Goal: Task Accomplishment & Management: Use online tool/utility

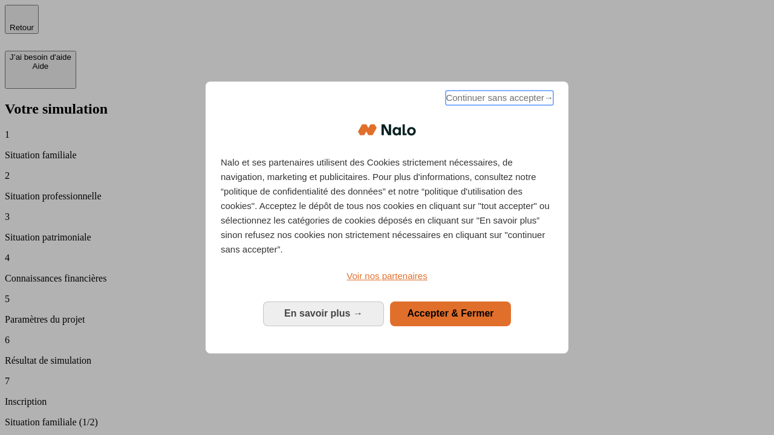
click at [498, 100] on span "Continuer sans accepter →" at bounding box center [500, 98] width 108 height 15
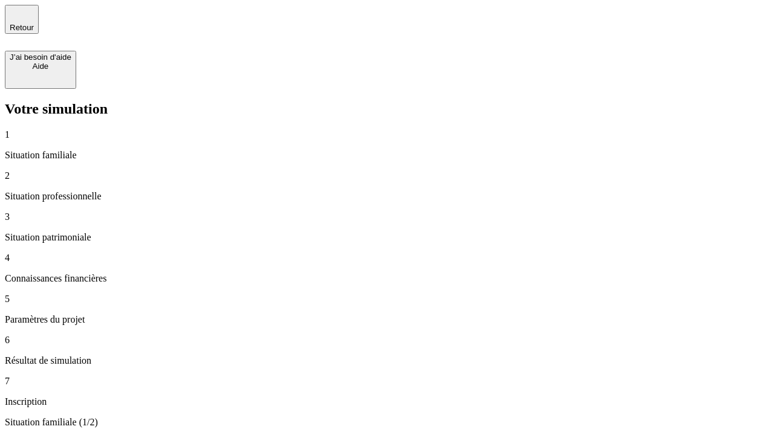
type input "30 000"
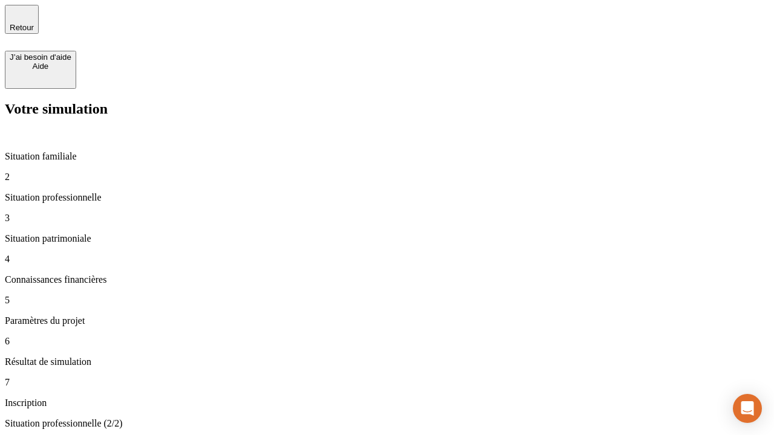
type input "1 000"
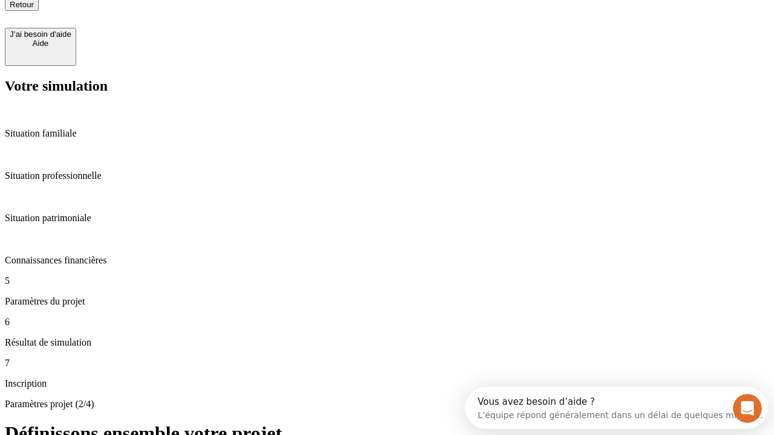
type input "65"
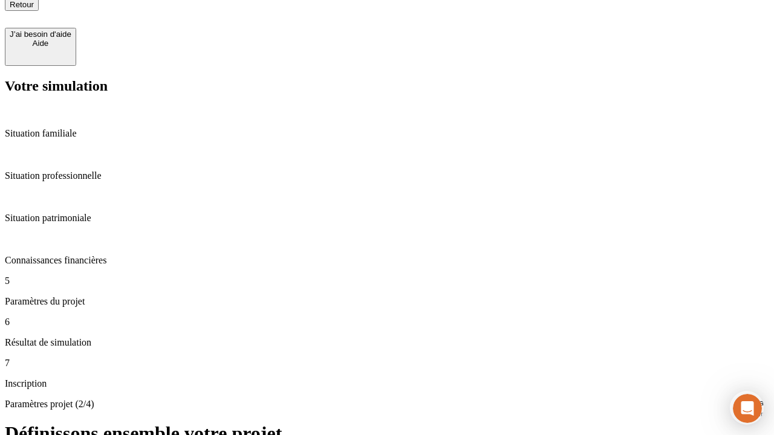
type input "5 000"
type input "640"
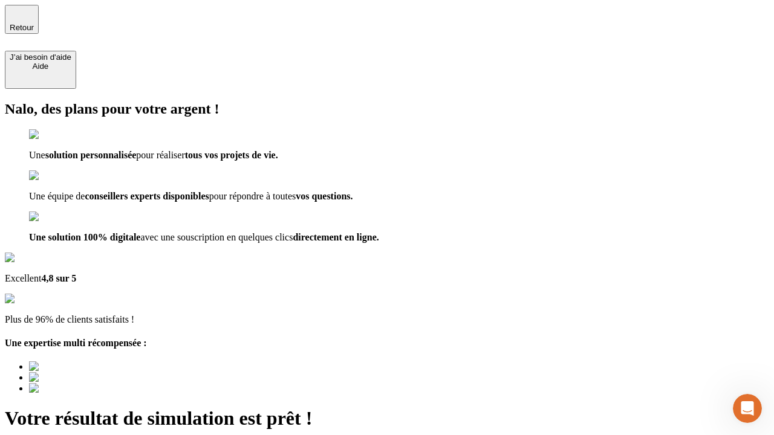
type input "[EMAIL_ADDRESS][DOMAIN_NAME]"
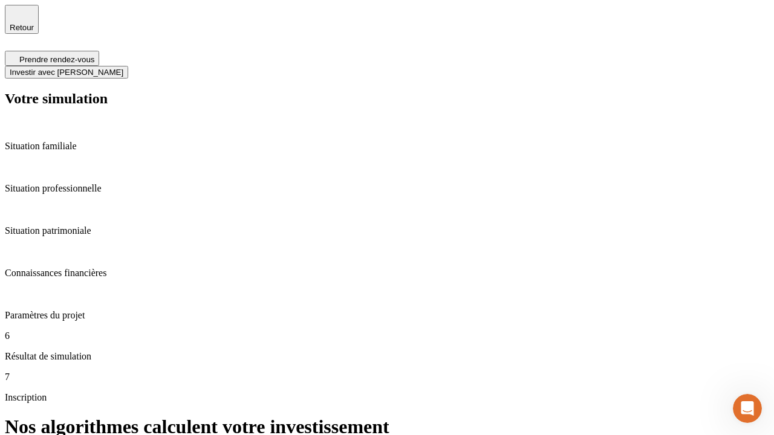
scroll to position [5, 0]
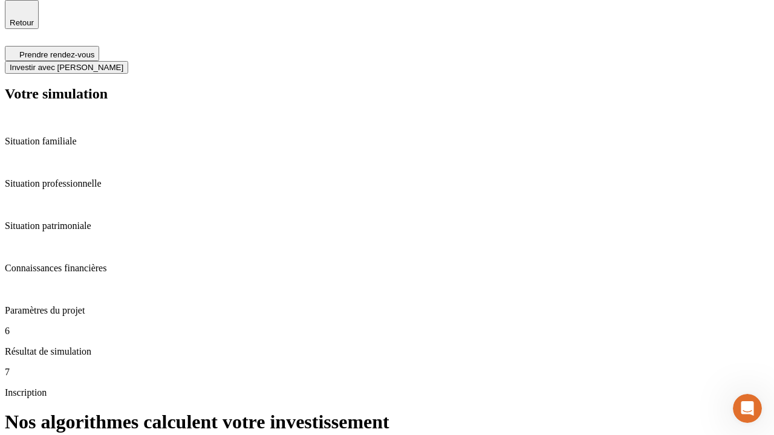
click at [123, 63] on span "Investir avec [PERSON_NAME]" at bounding box center [67, 67] width 114 height 9
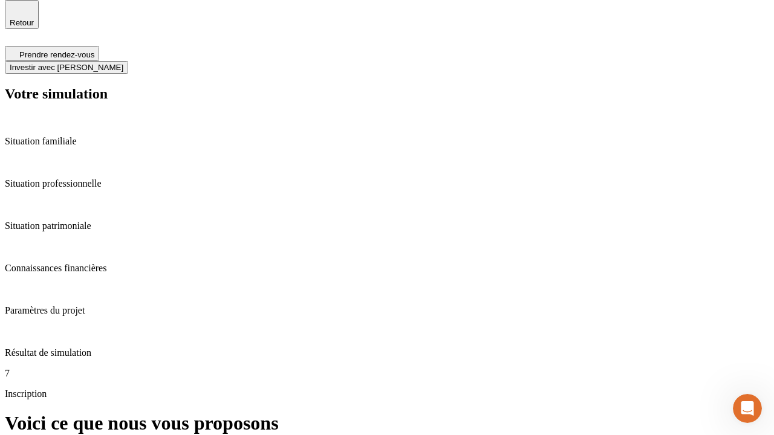
scroll to position [0, 0]
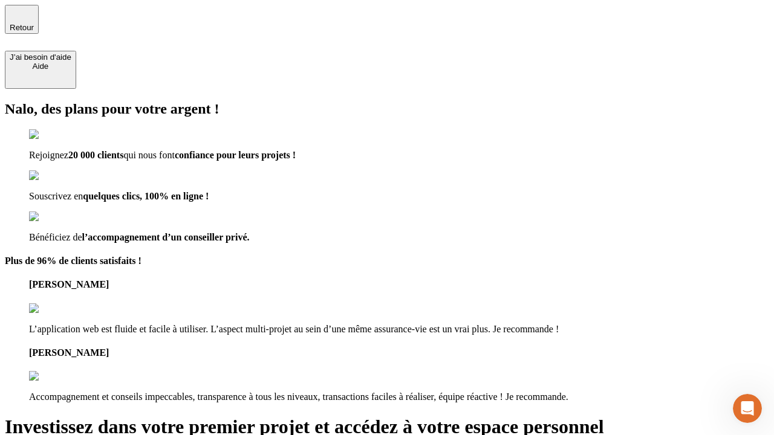
type input "[PERSON_NAME][EMAIL_ADDRESS][DOMAIN_NAME]"
